Goal: Transaction & Acquisition: Subscribe to service/newsletter

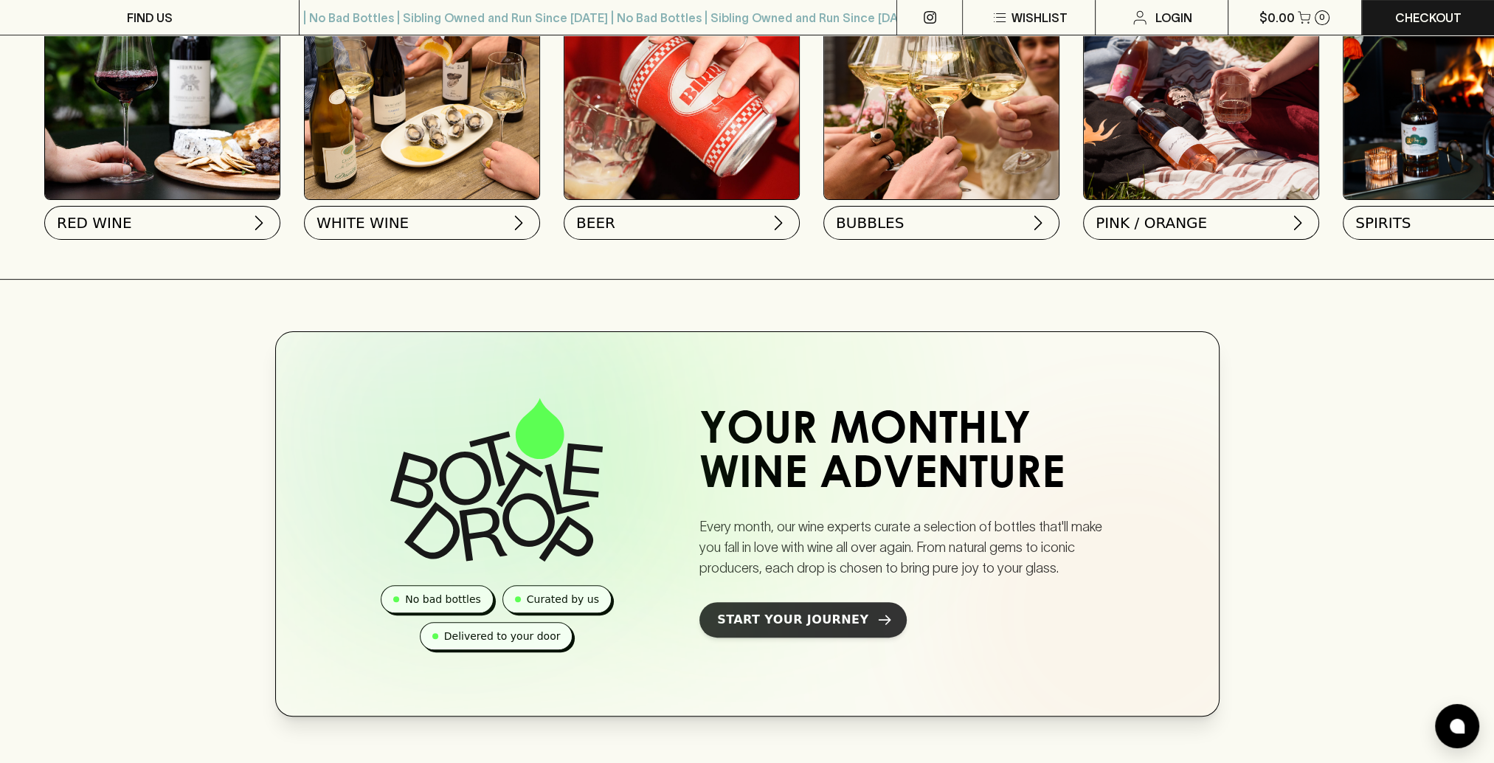
click at [852, 633] on link "Start Your Journey" at bounding box center [803, 619] width 207 height 35
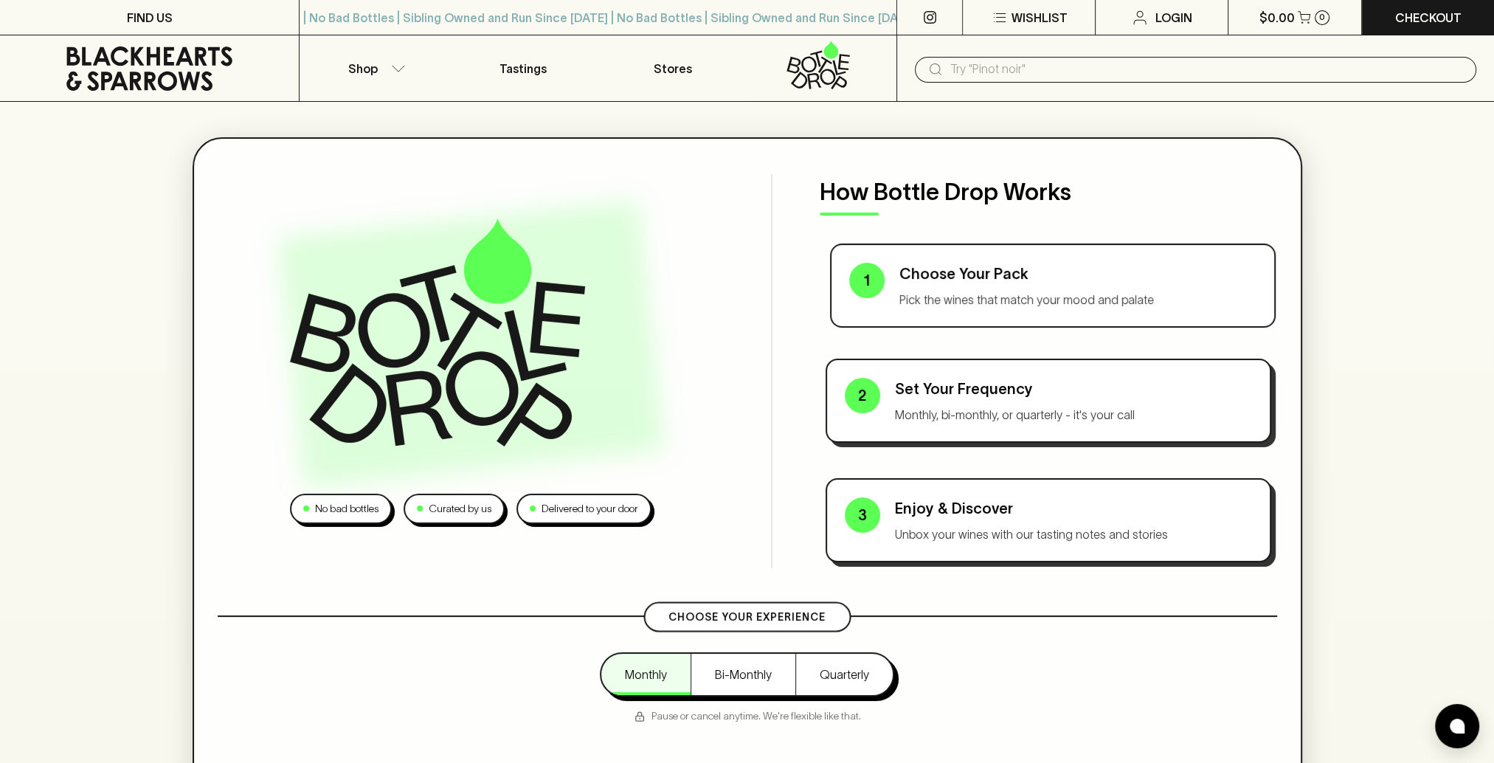
click at [1015, 291] on p "Pick the wines that match your mood and palate" at bounding box center [1078, 300] width 357 height 18
click at [989, 280] on p "Choose Your Pack" at bounding box center [1078, 274] width 357 height 22
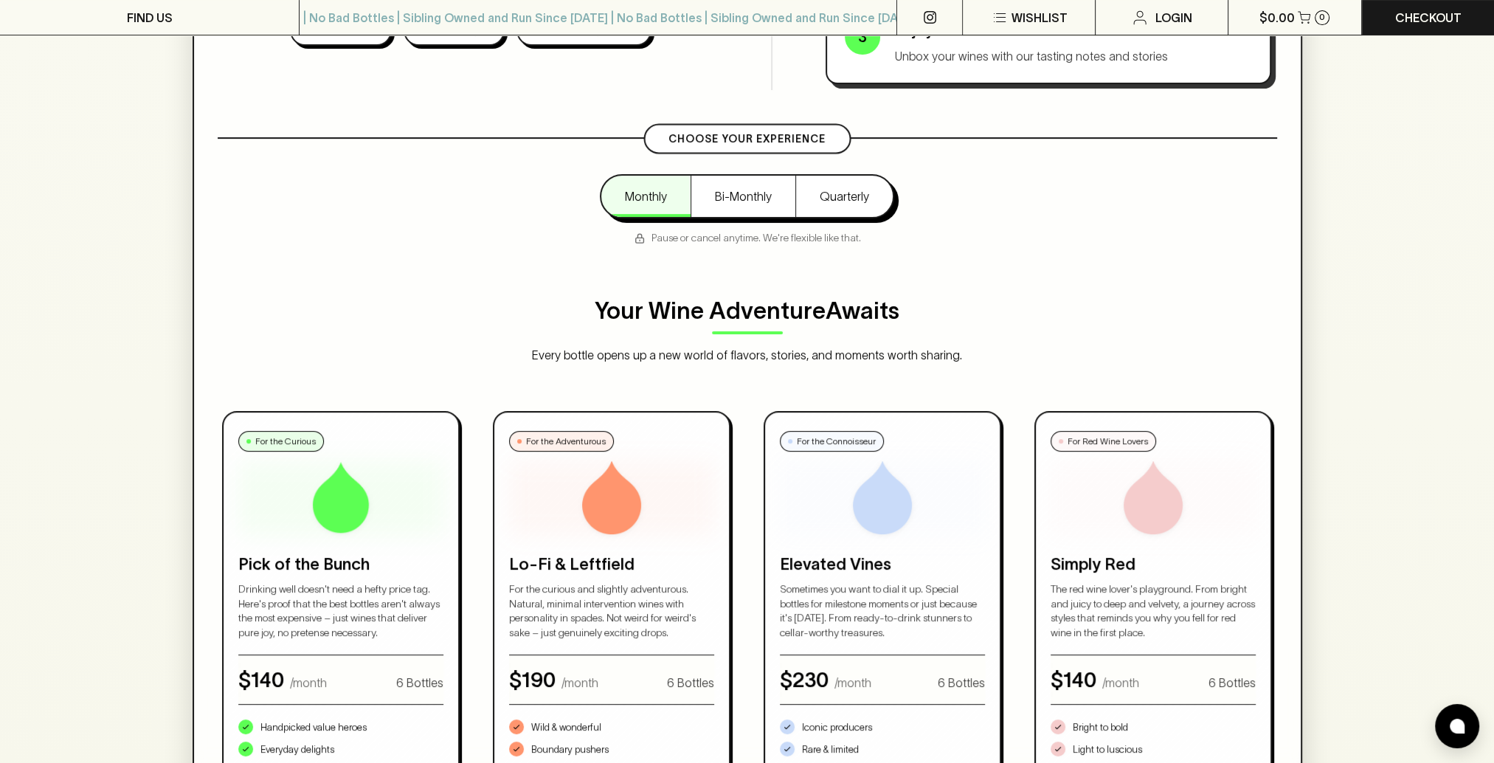
scroll to position [517, 0]
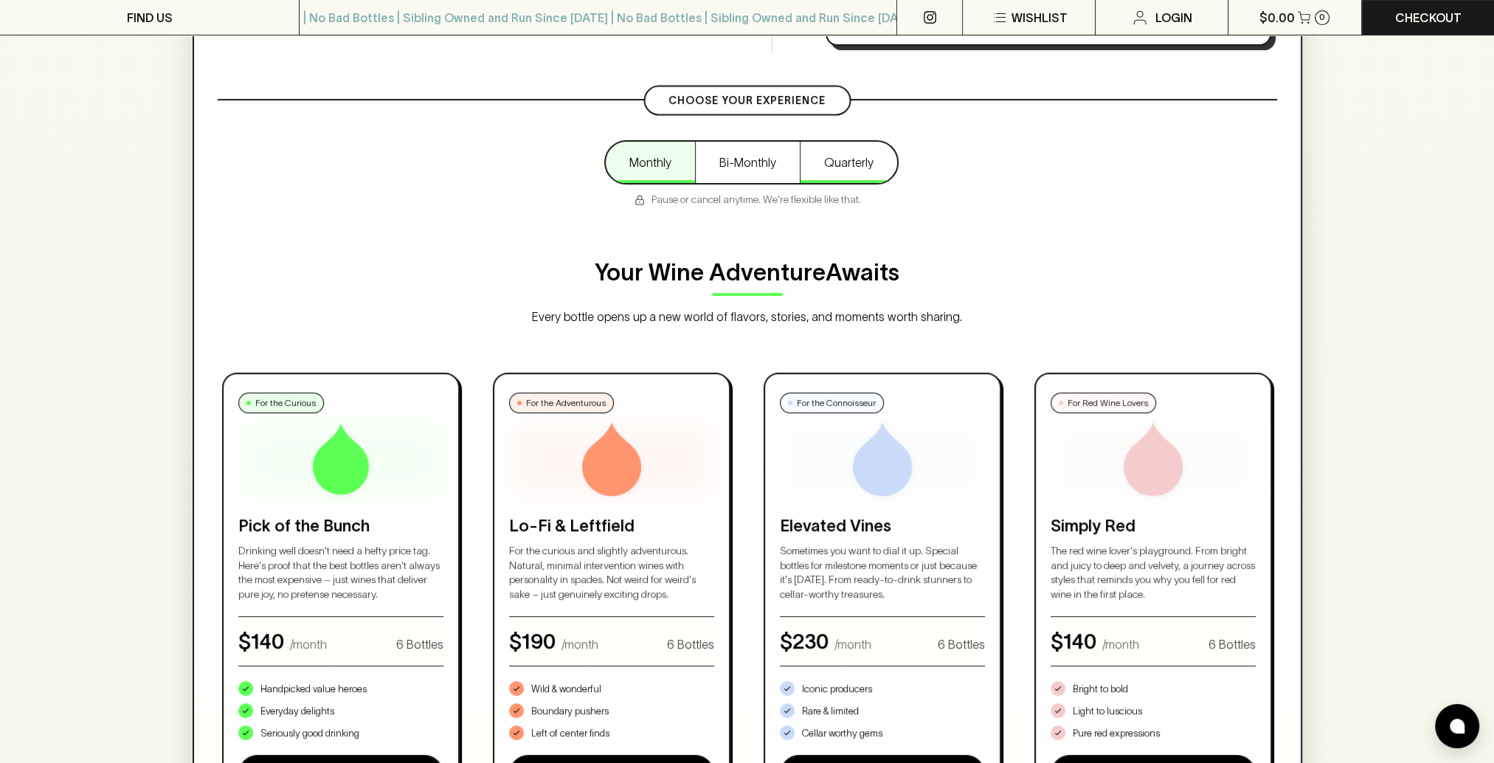
click at [839, 165] on button "Quarterly" at bounding box center [848, 162] width 97 height 41
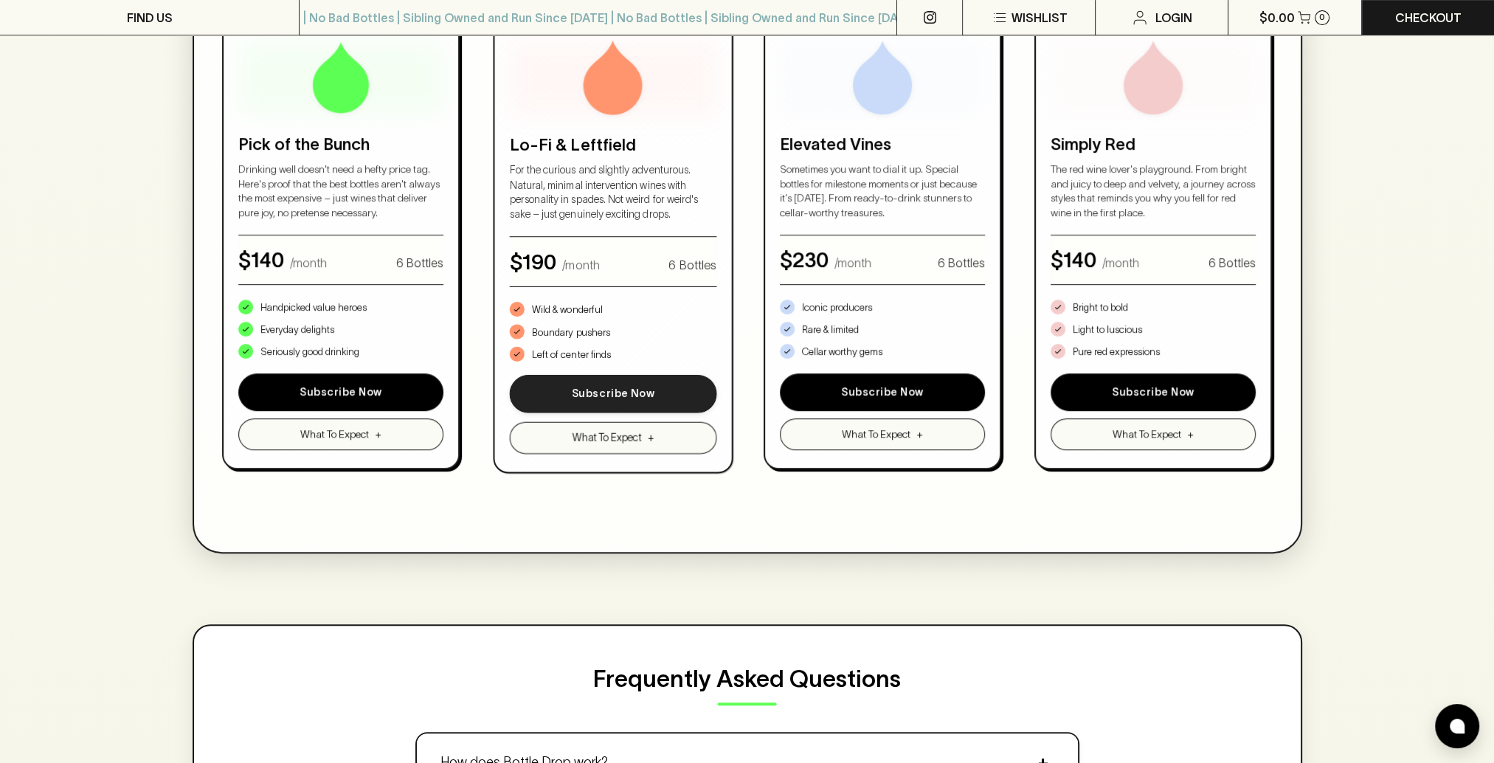
scroll to position [812, 0]
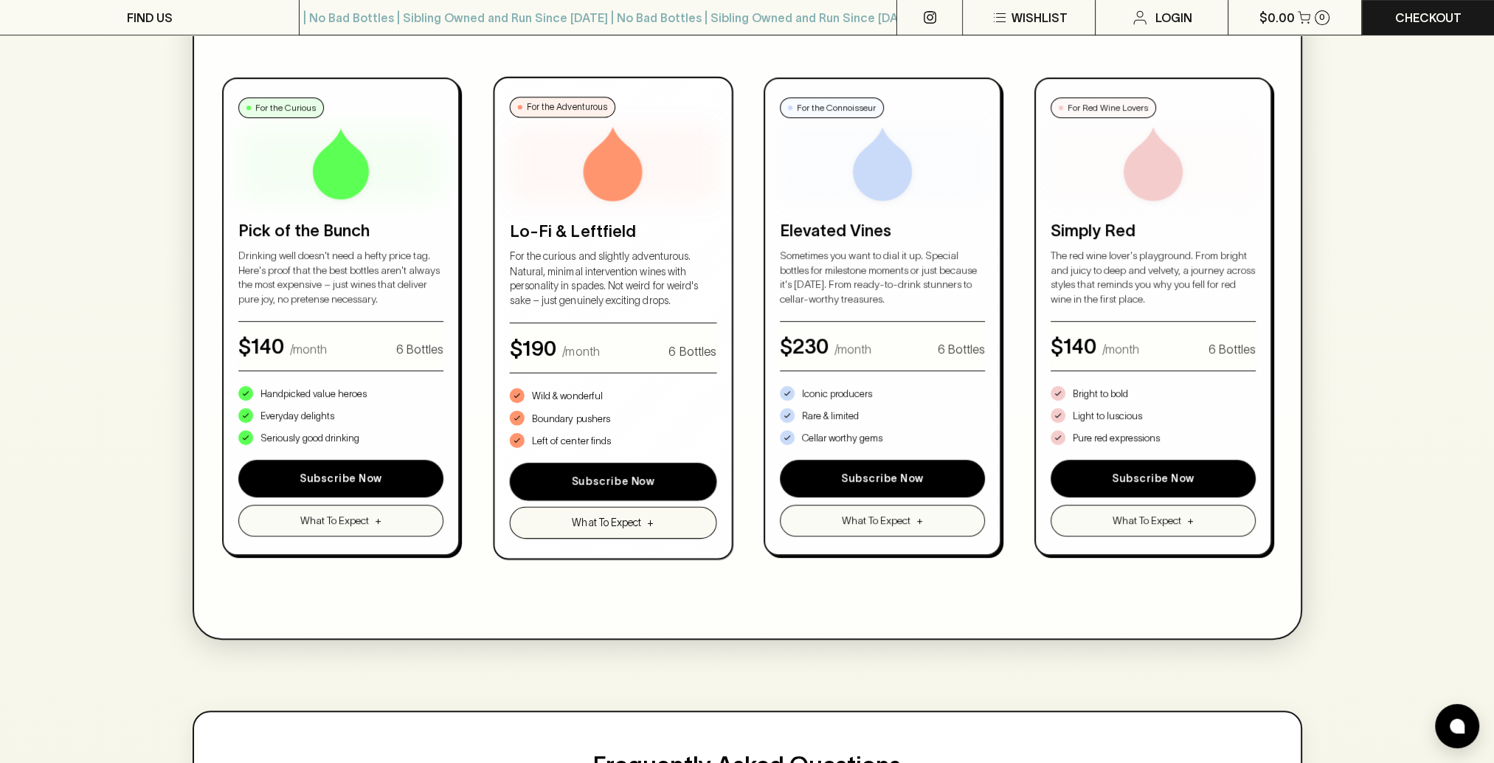
click at [641, 524] on span "What To Expect" at bounding box center [606, 522] width 69 height 15
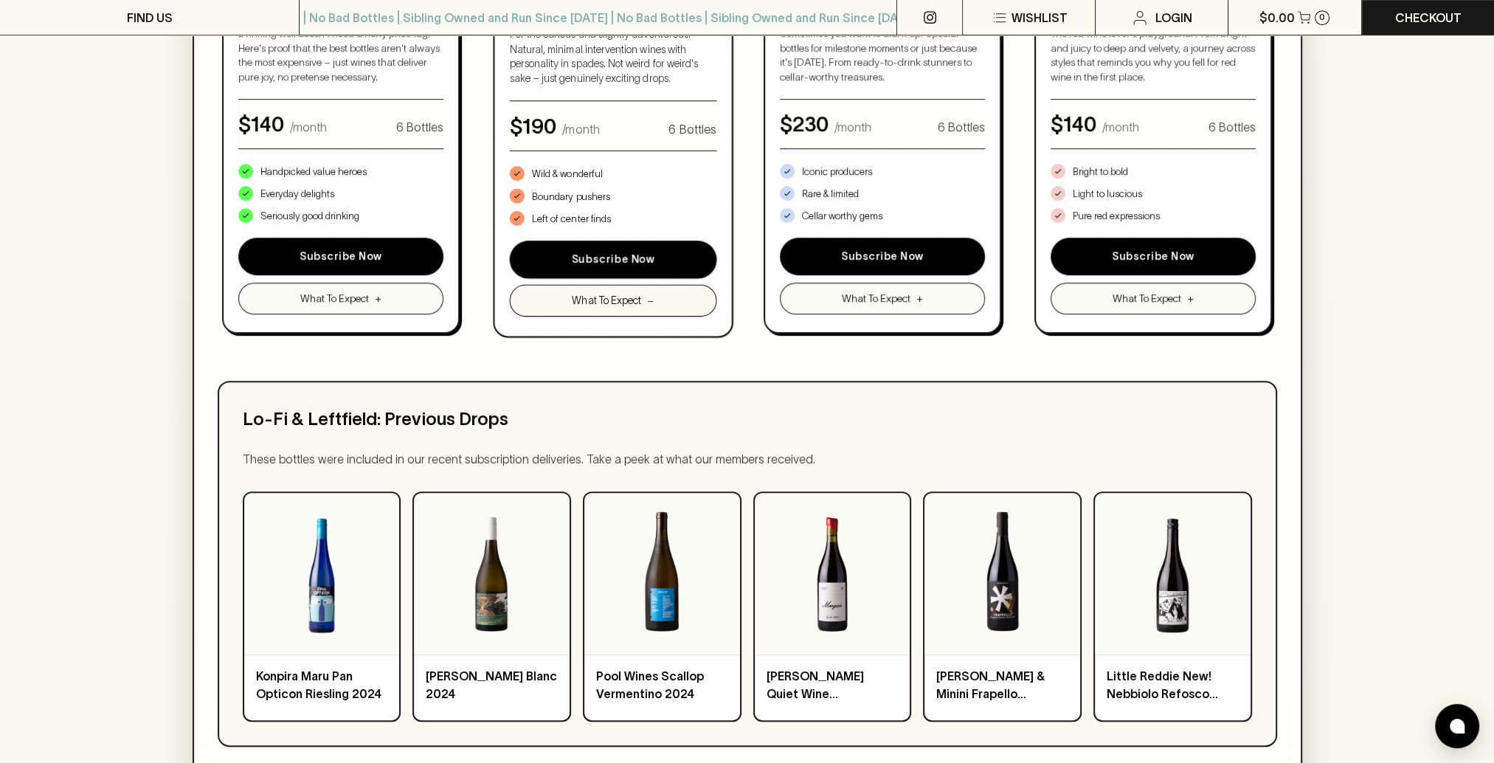
scroll to position [1107, 0]
